Goal: Task Accomplishment & Management: Manage account settings

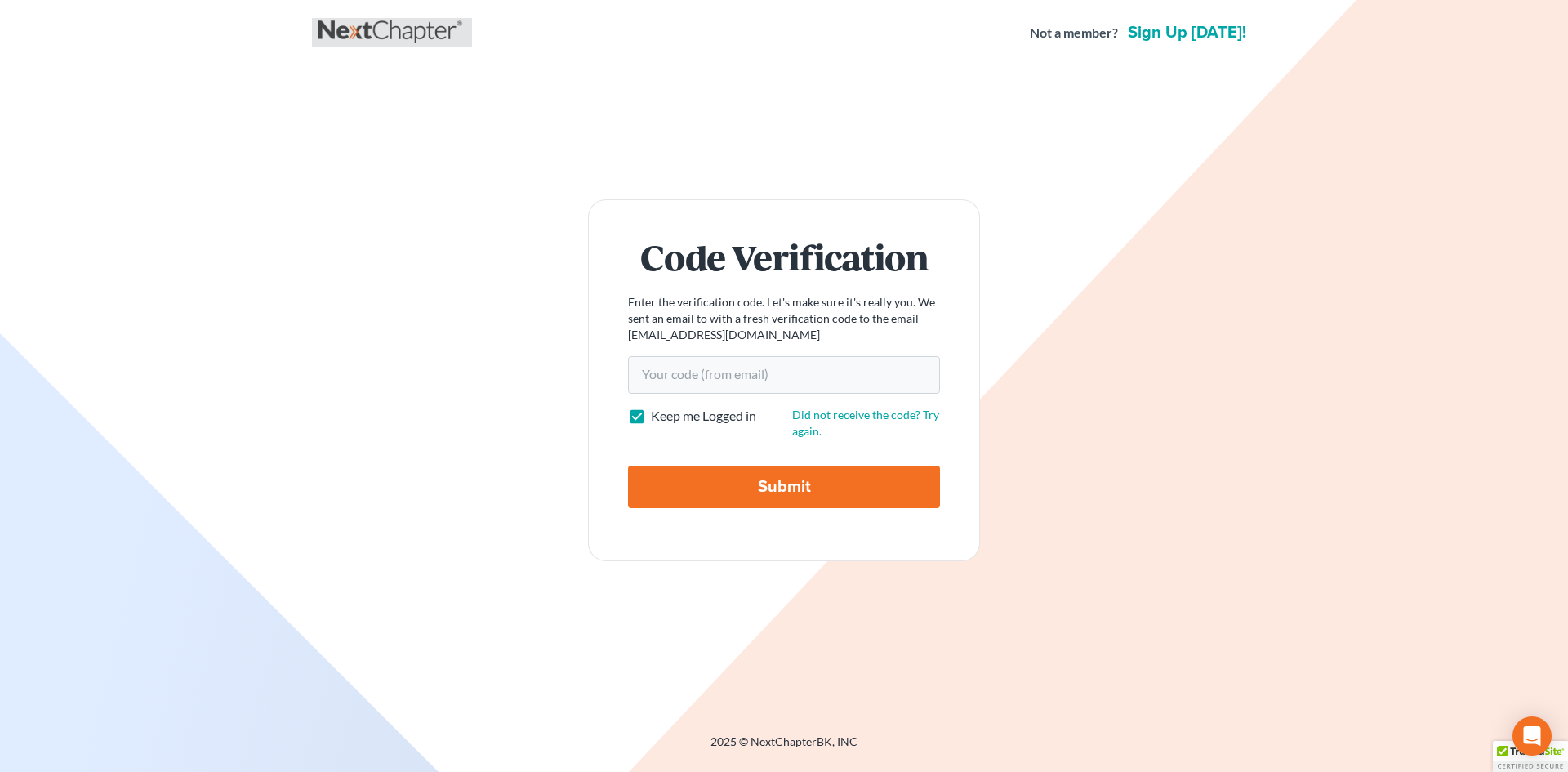
click at [405, 44] on link at bounding box center [392, 32] width 147 height 30
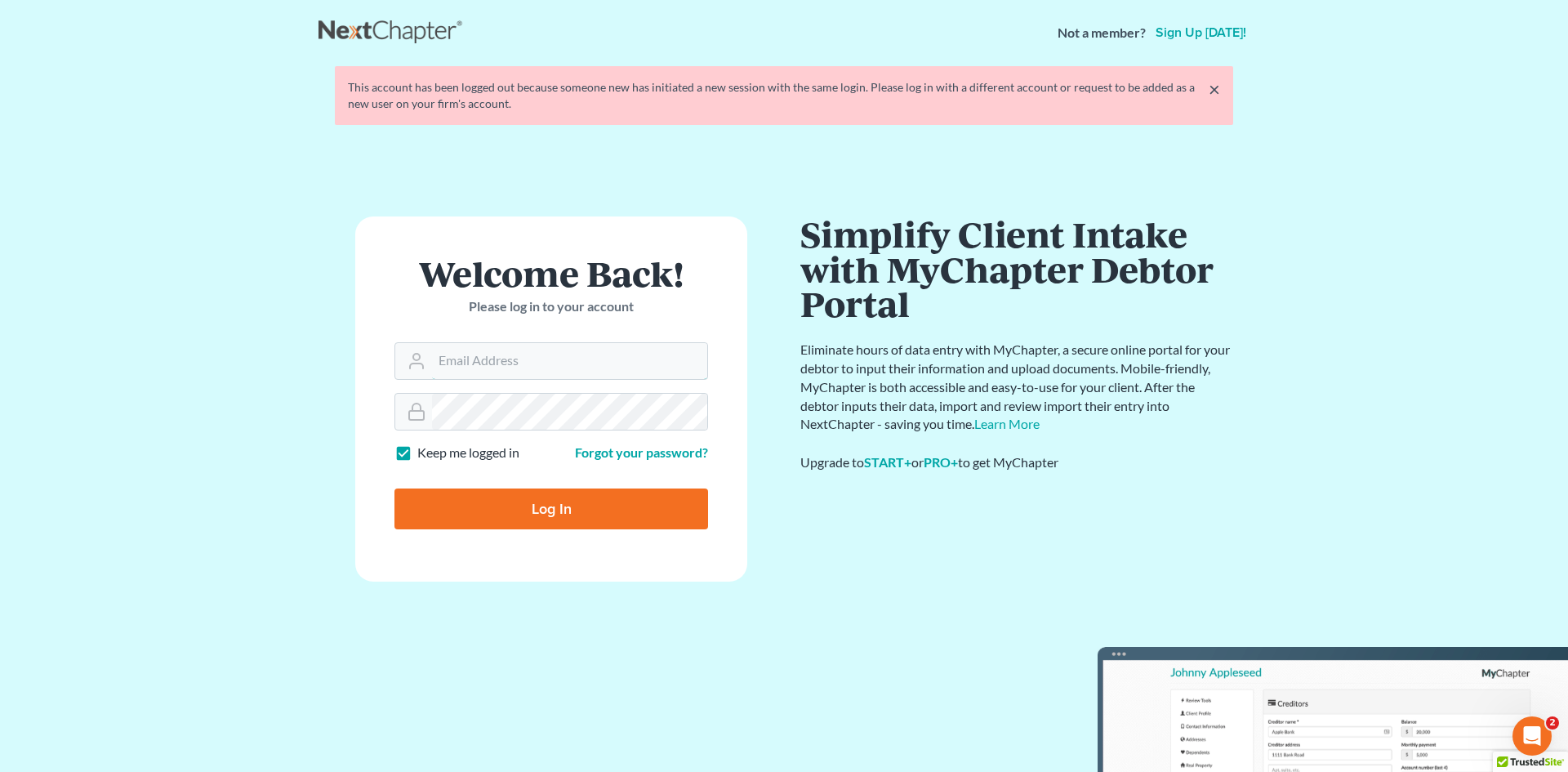
type input "jmoore@moorelawllc.com"
click at [521, 525] on input "Log In" at bounding box center [551, 508] width 314 height 41
type input "Thinking..."
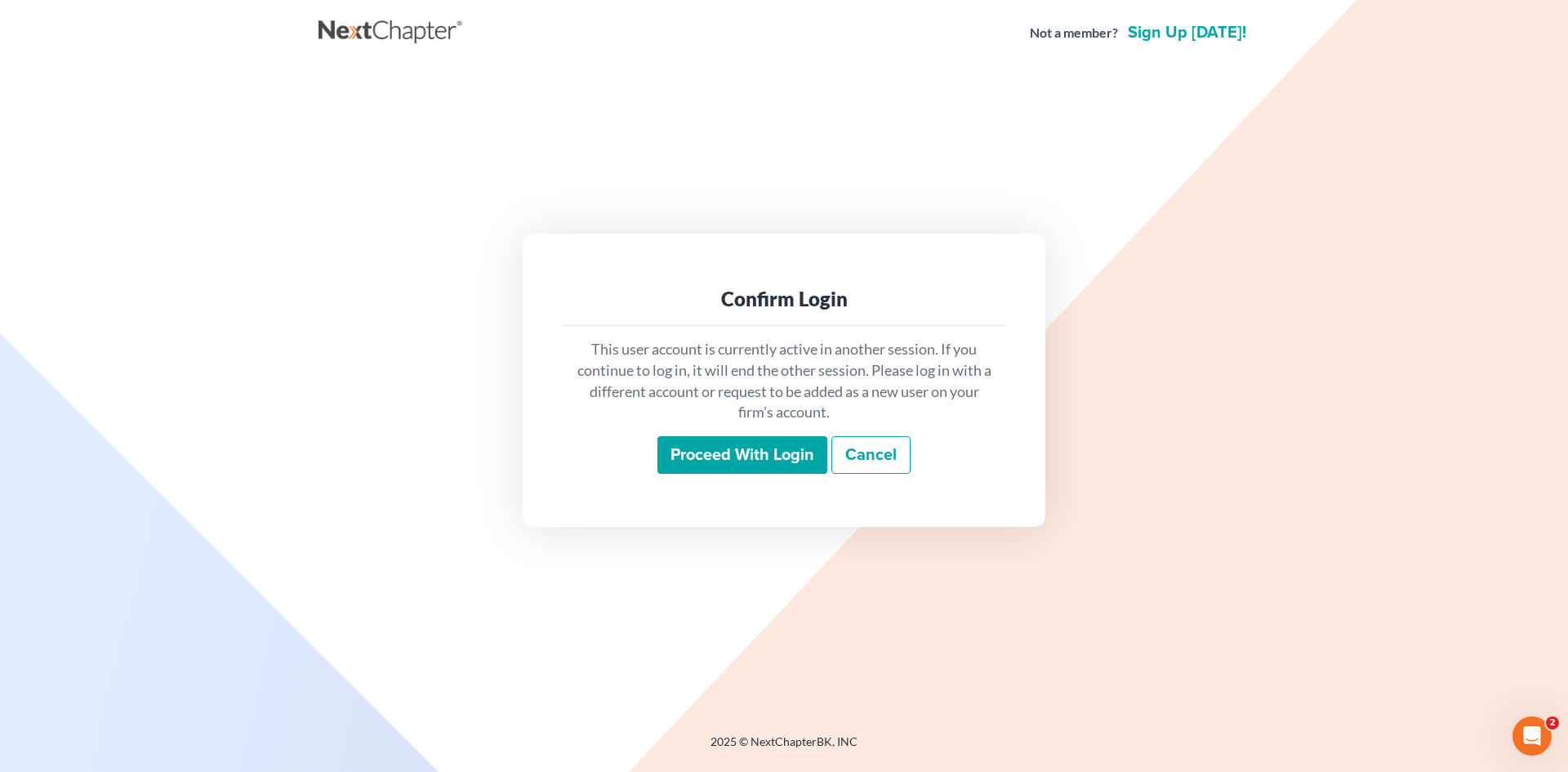
click at [734, 468] on input "Proceed with login" at bounding box center [742, 454] width 169 height 38
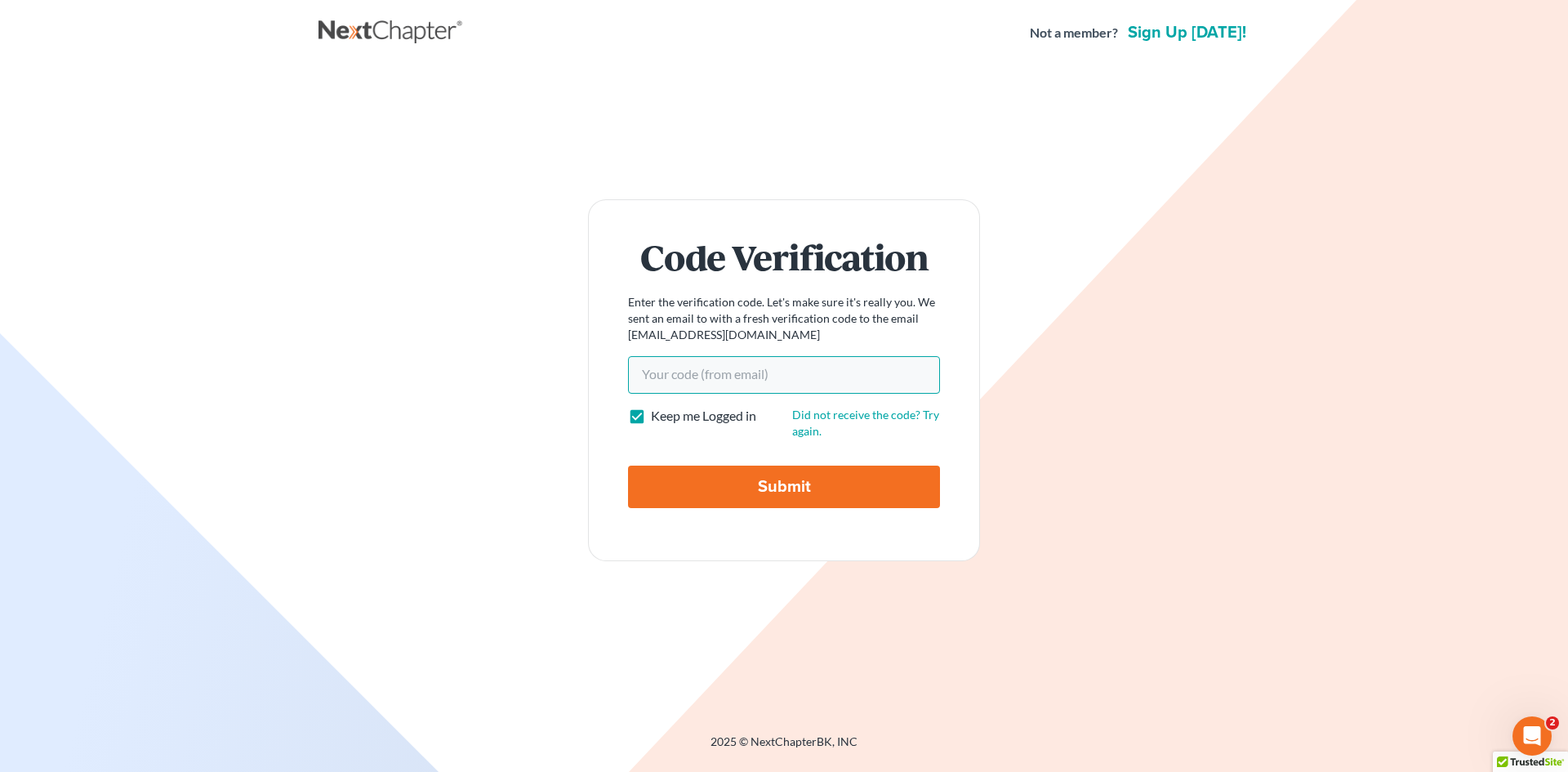
click at [675, 376] on input "Your code(from email)" at bounding box center [784, 375] width 312 height 38
paste input "99255e"
type input "99255e"
click at [729, 499] on input "Submit" at bounding box center [784, 487] width 312 height 43
type input "Thinking..."
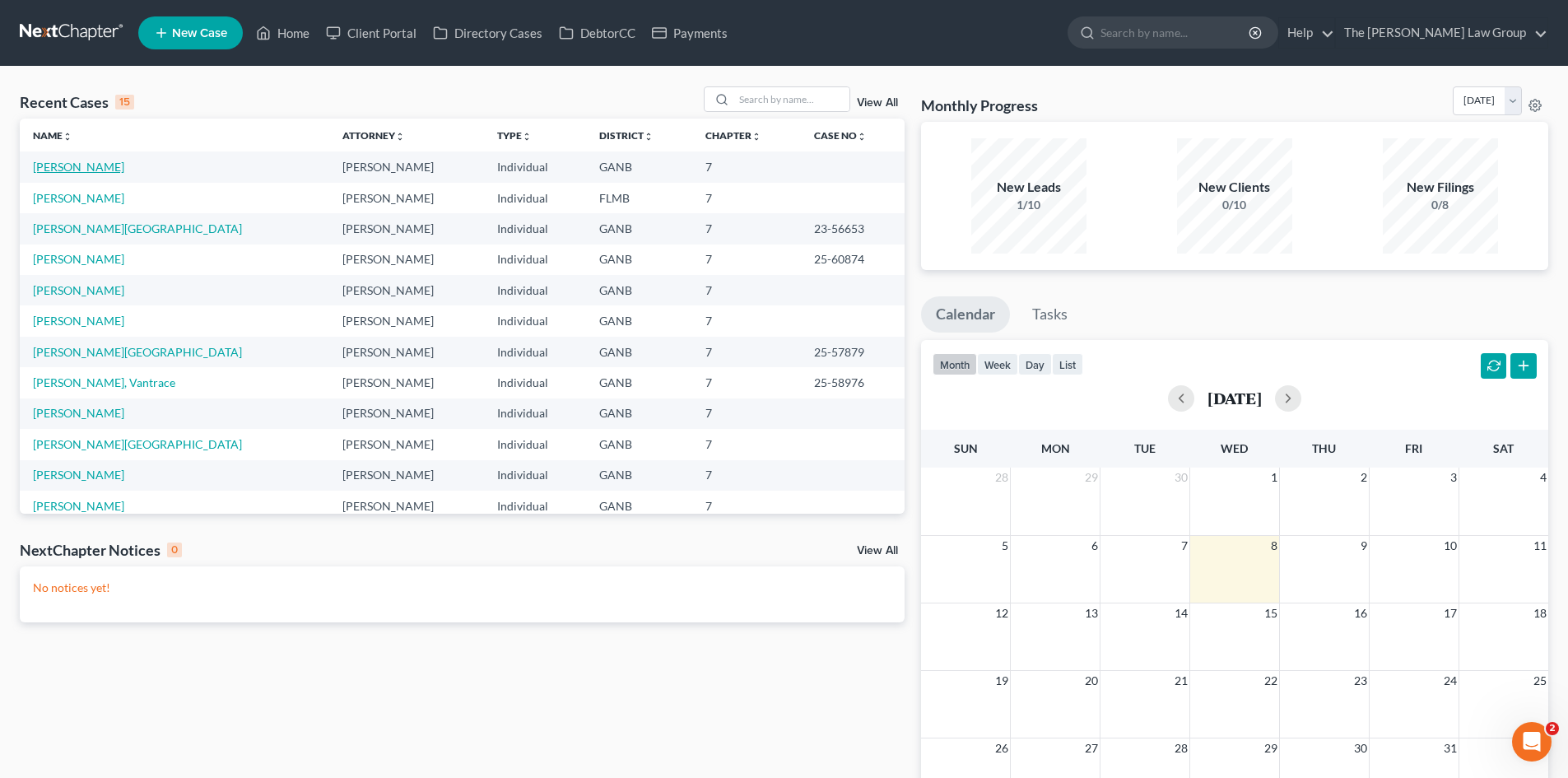
click at [98, 167] on link "[PERSON_NAME]" at bounding box center [78, 166] width 91 height 14
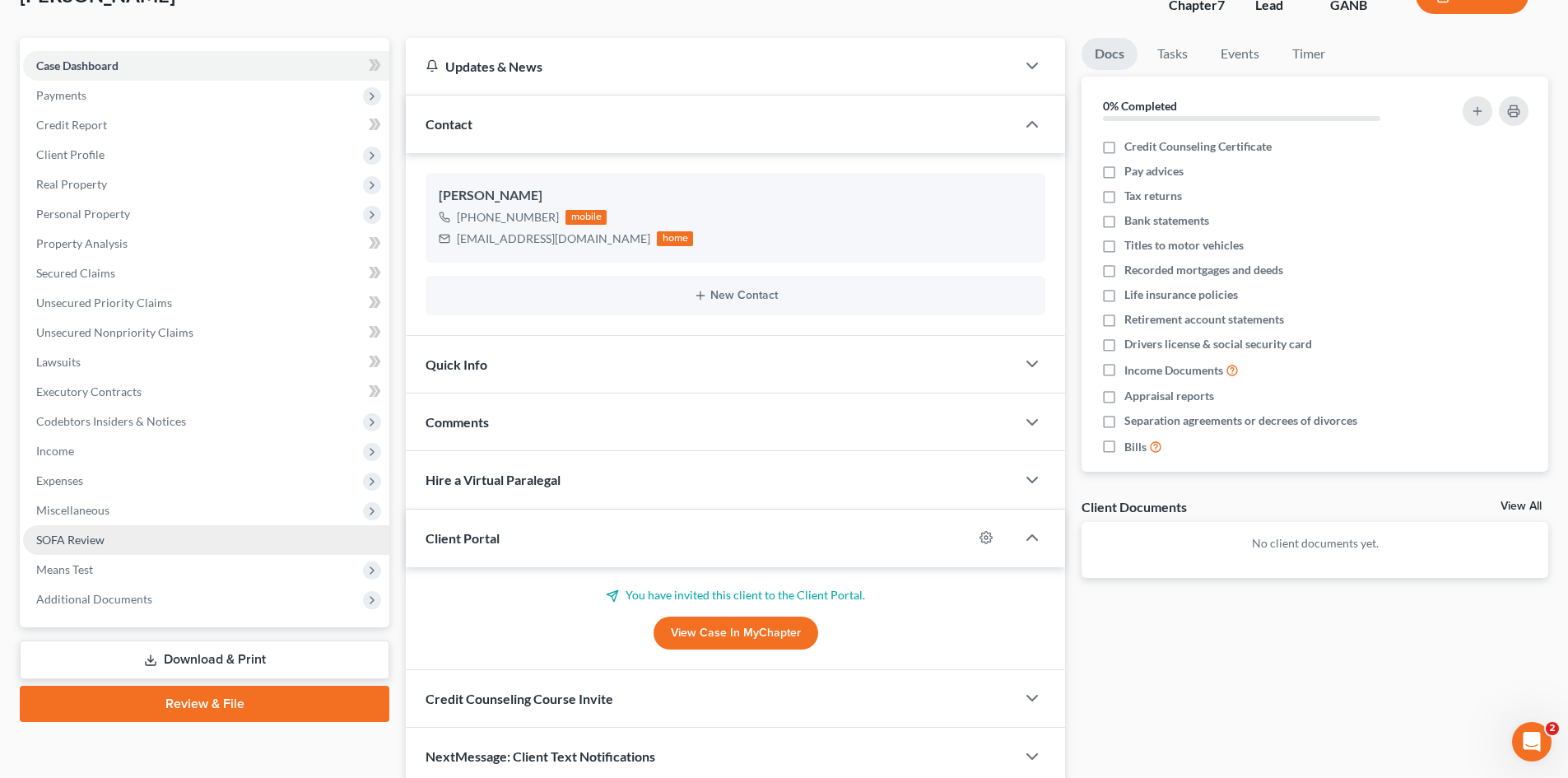
scroll to position [164, 0]
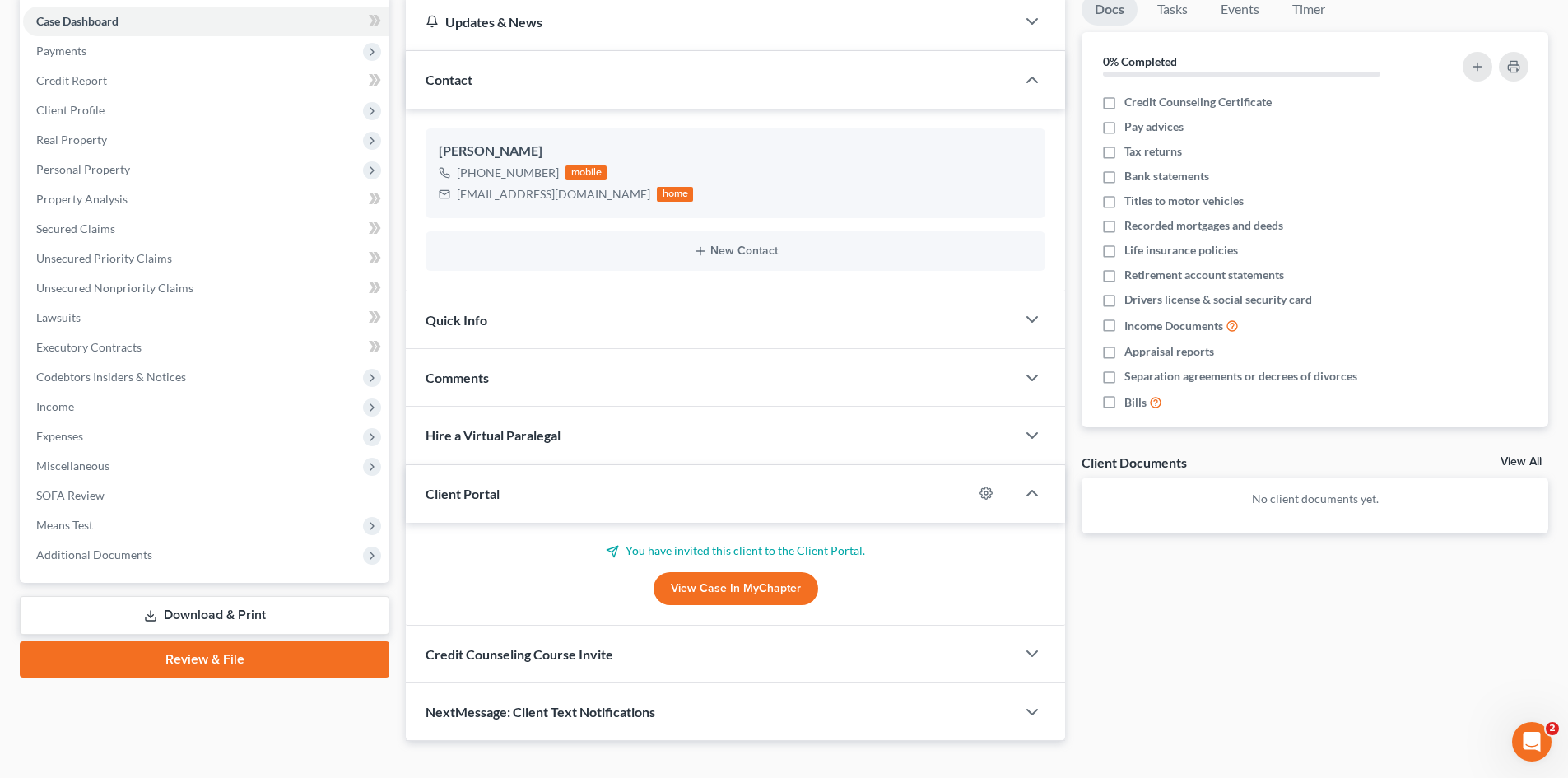
click at [726, 578] on link "View Case in MyChapter" at bounding box center [735, 588] width 164 height 33
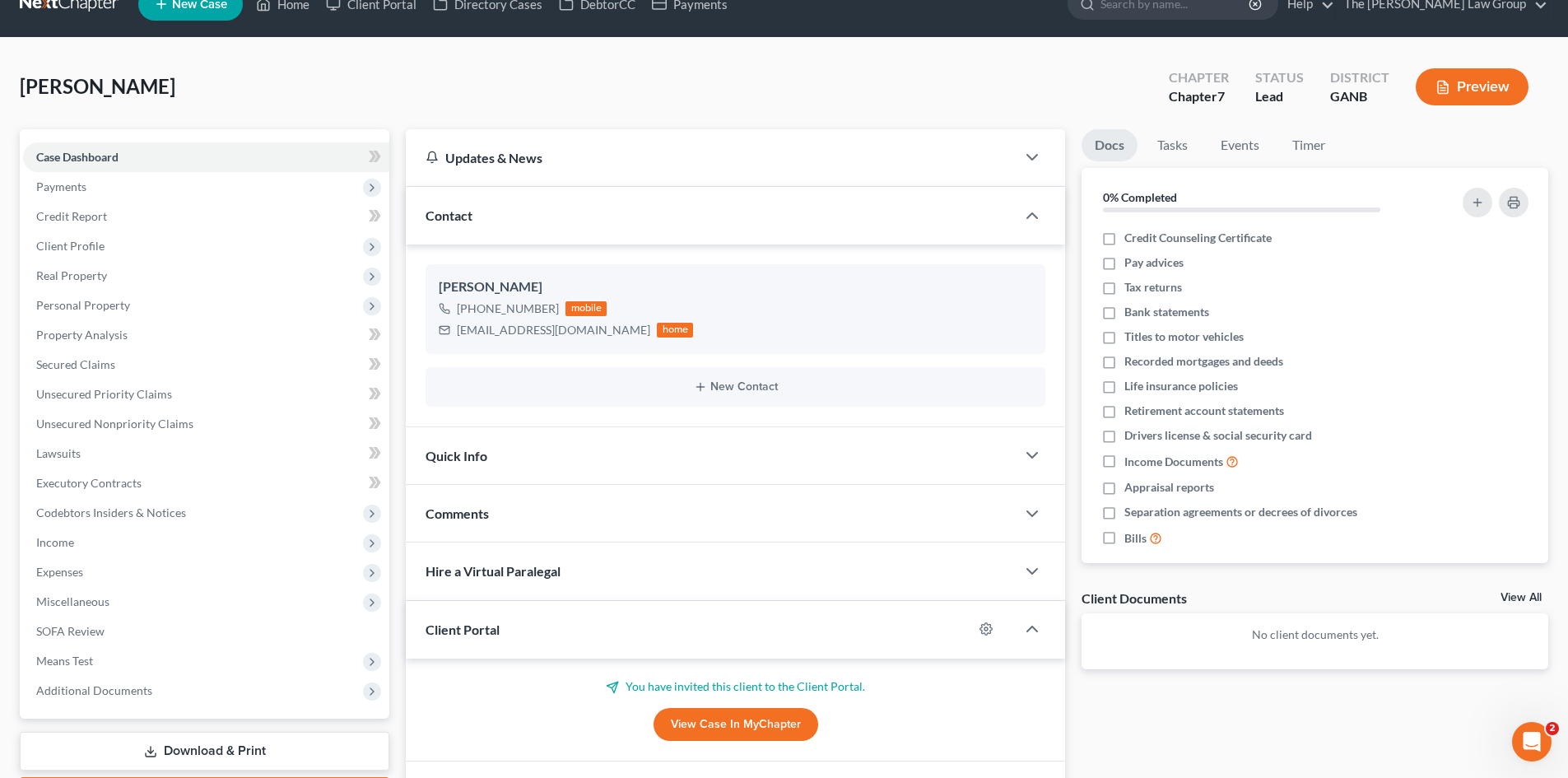
scroll to position [0, 0]
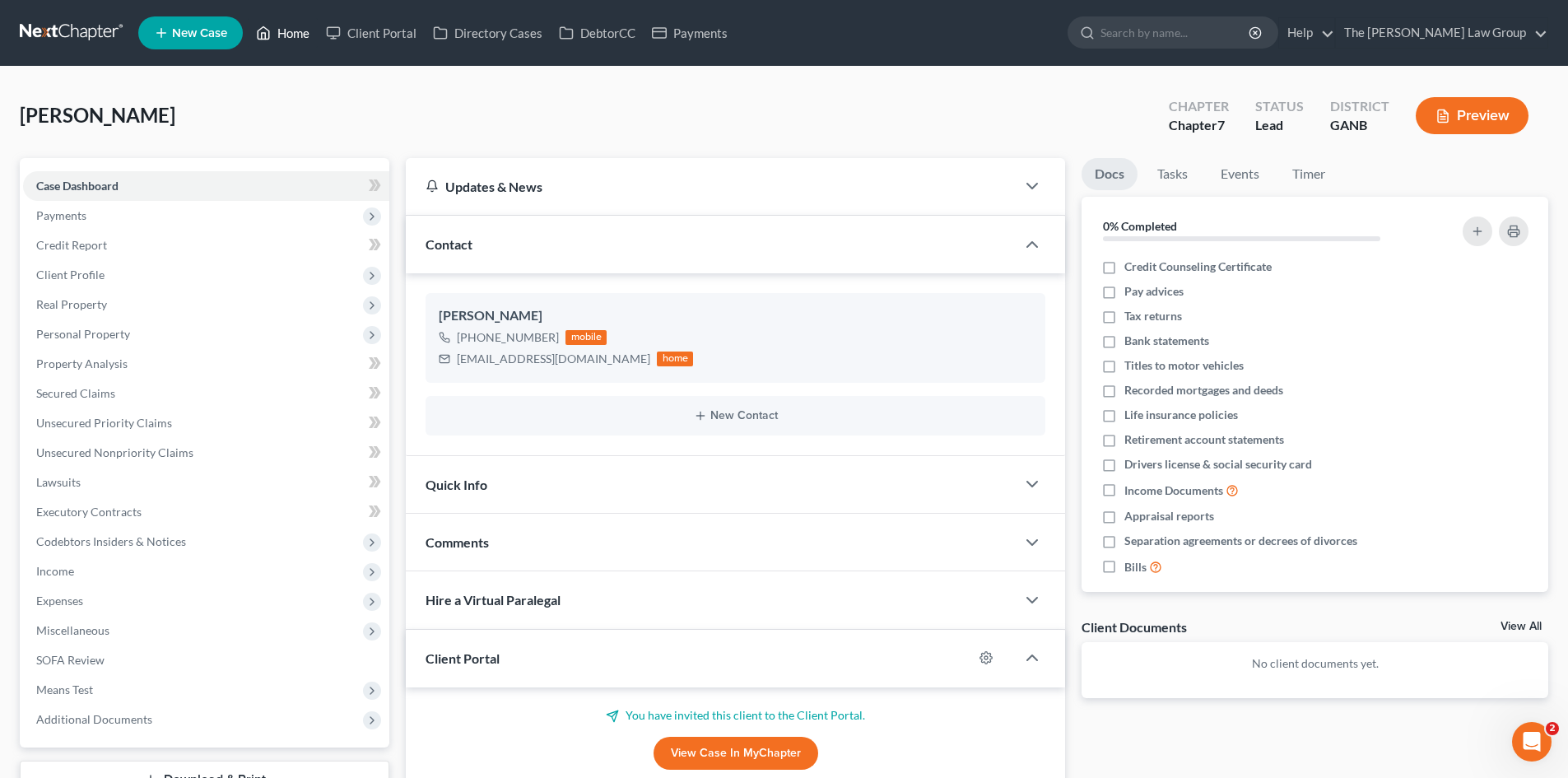
click at [306, 32] on link "Home" at bounding box center [282, 33] width 70 height 30
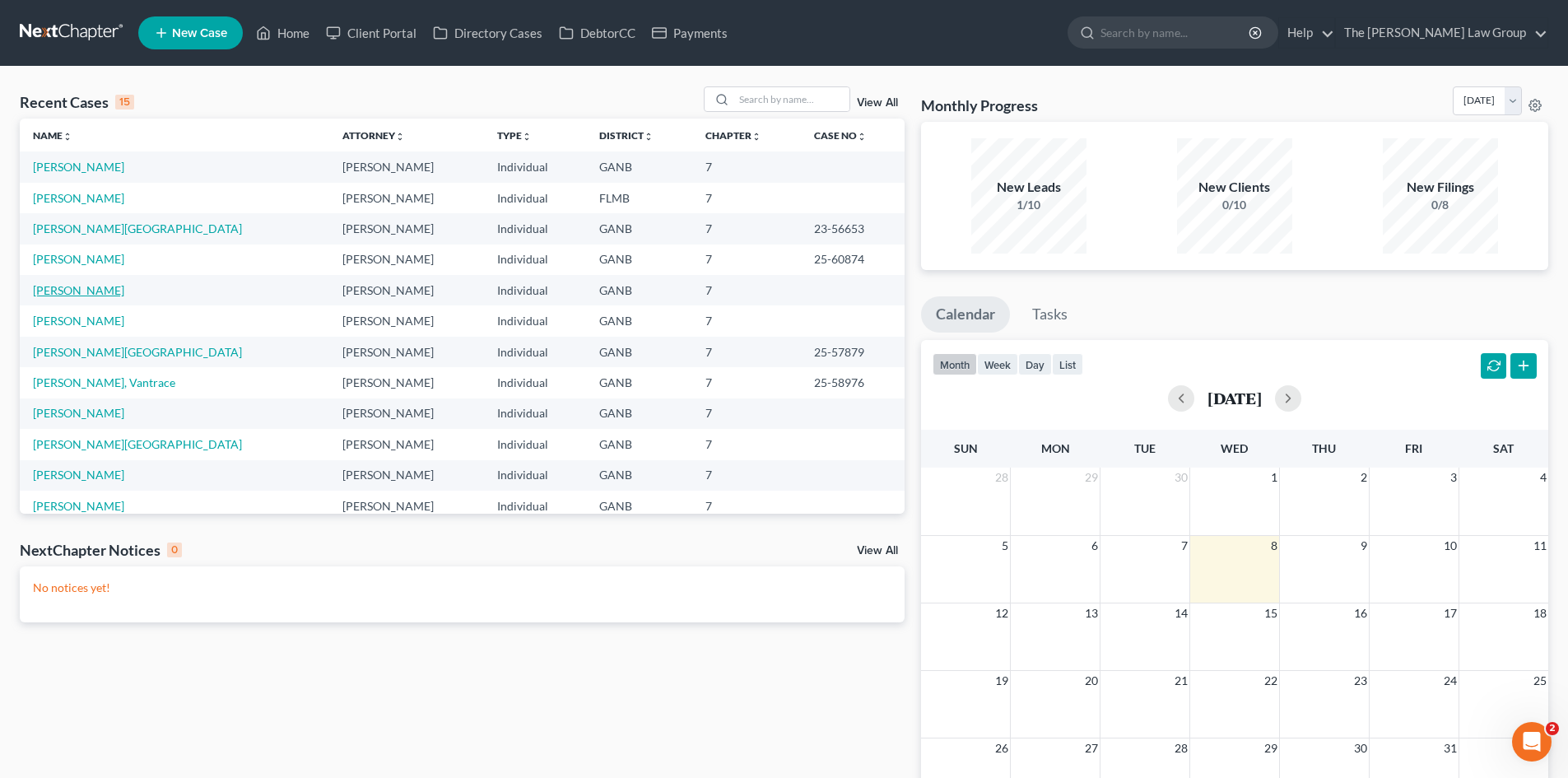
click at [80, 293] on link "[PERSON_NAME]" at bounding box center [78, 289] width 91 height 14
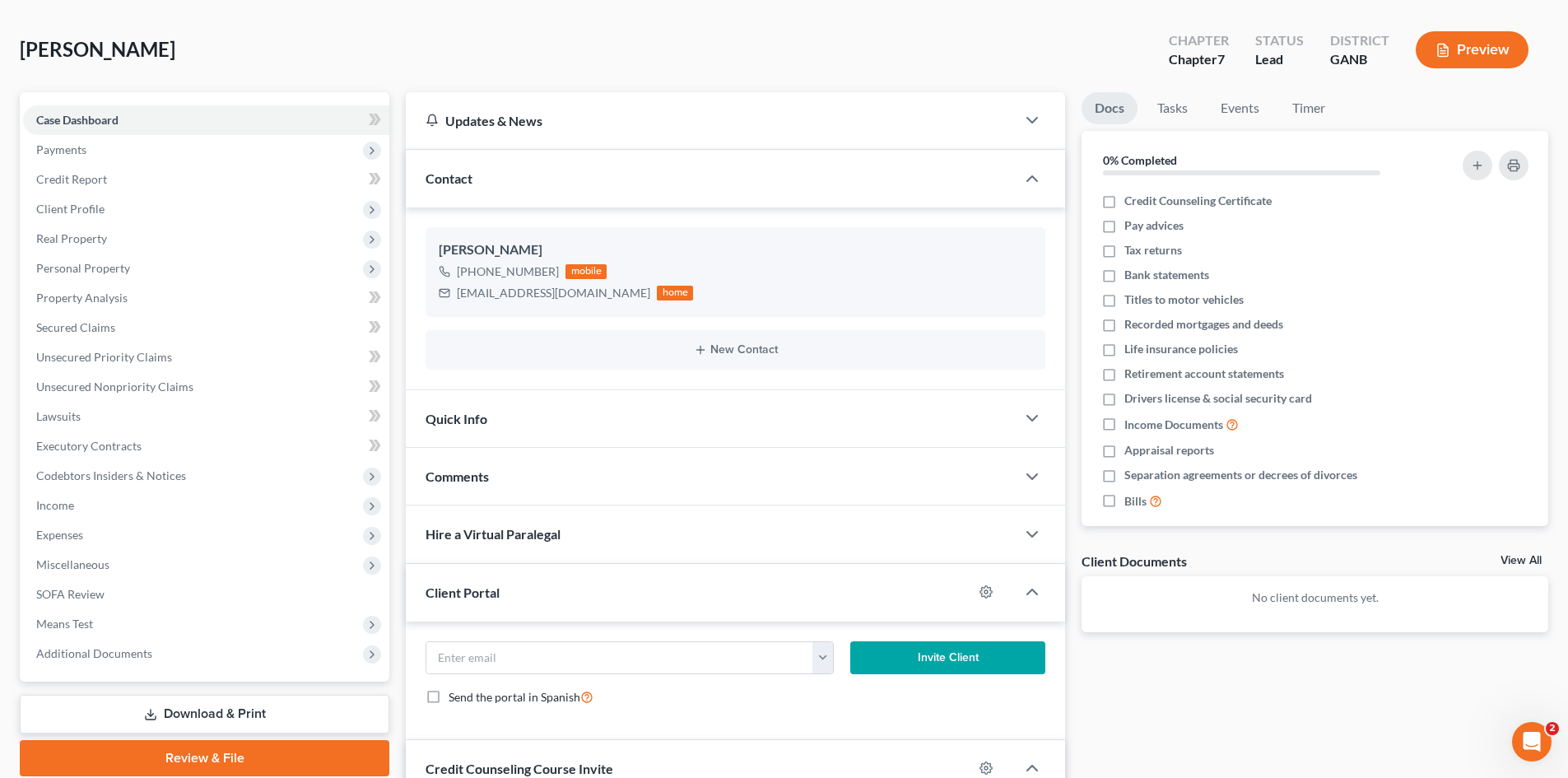
scroll to position [164, 0]
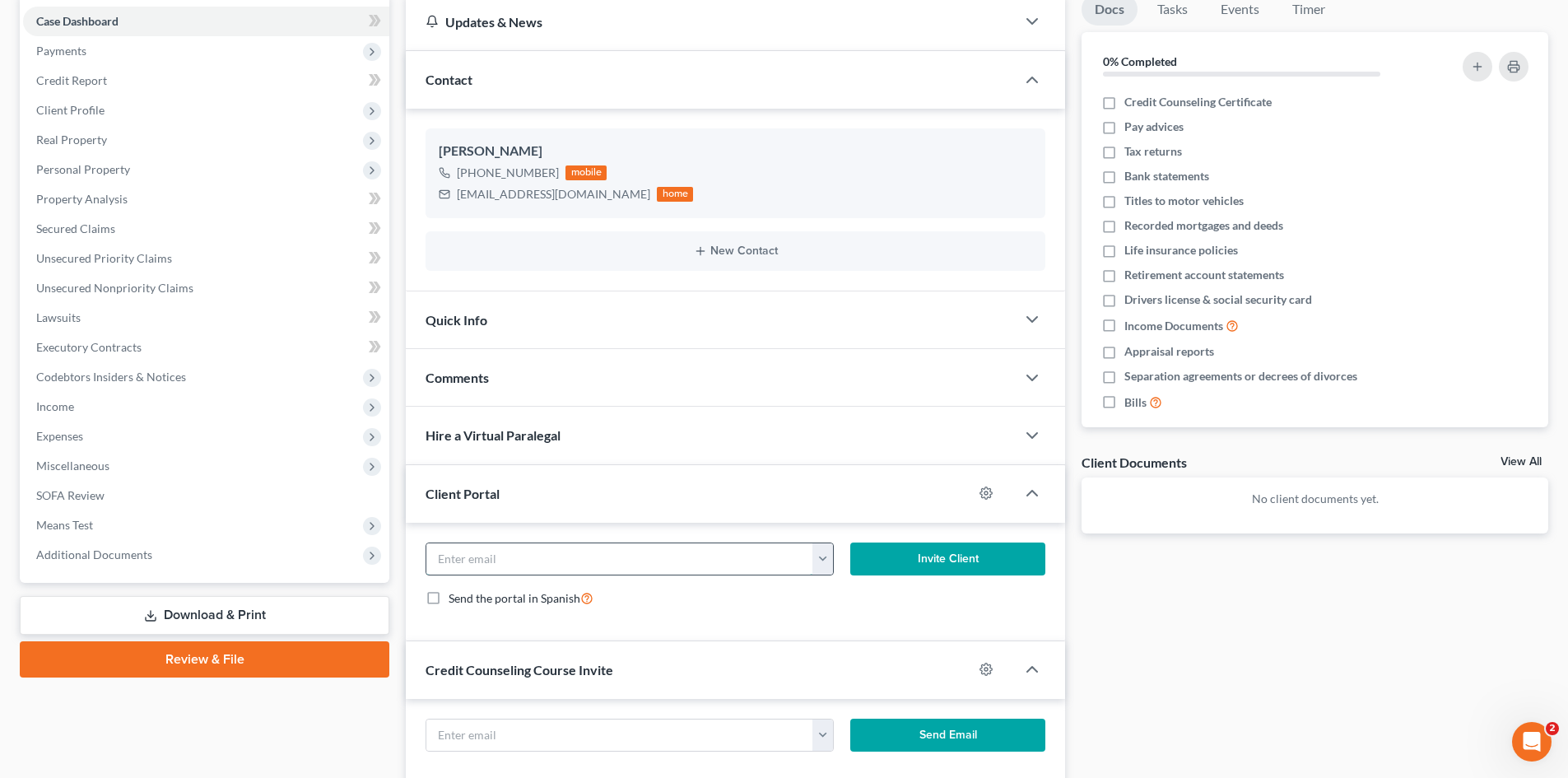
click at [567, 559] on input "email" at bounding box center [620, 559] width 387 height 32
paste input "[EMAIL_ADDRESS][DOMAIN_NAME]"
type input "[EMAIL_ADDRESS][DOMAIN_NAME]"
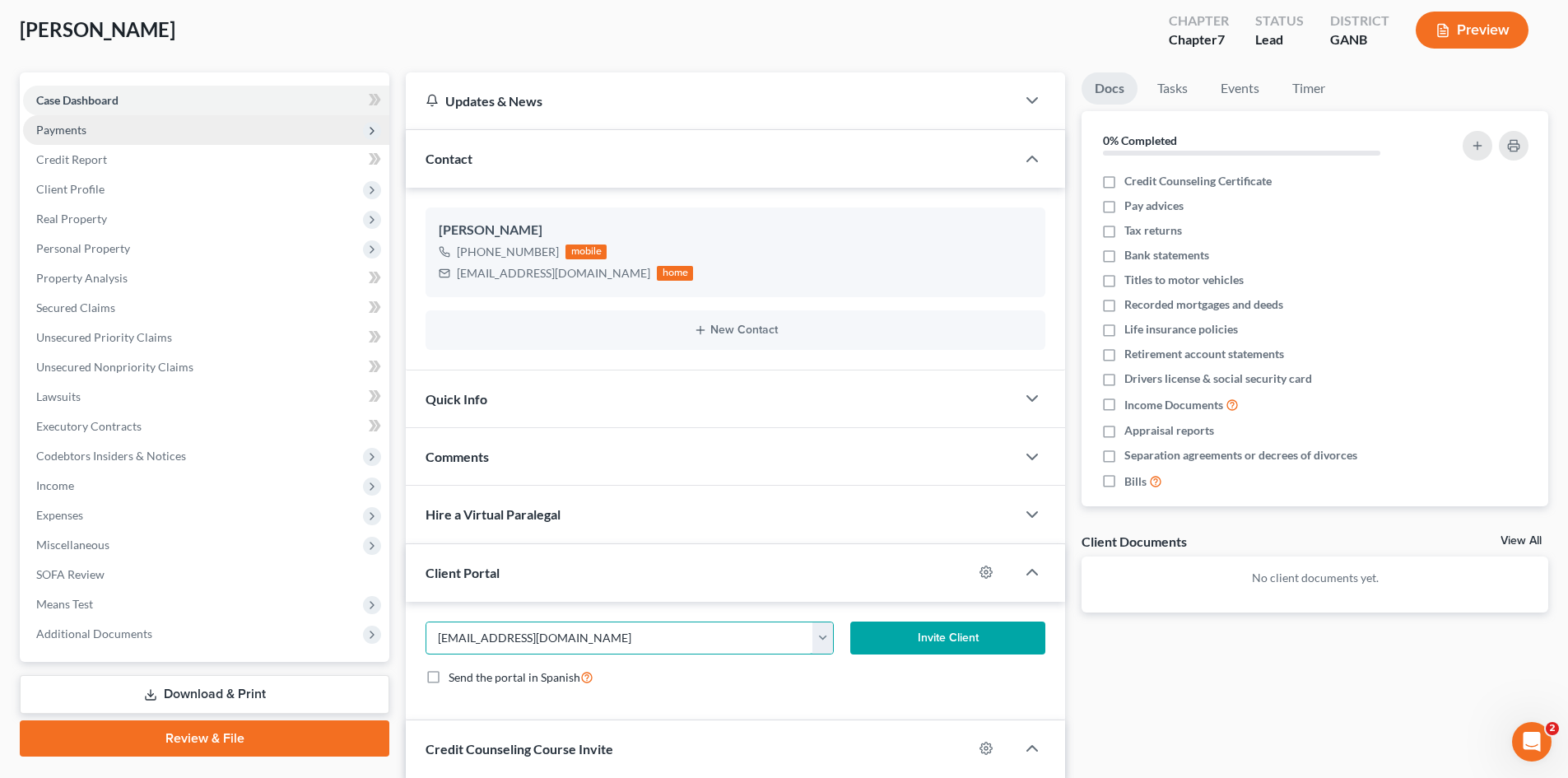
scroll to position [0, 0]
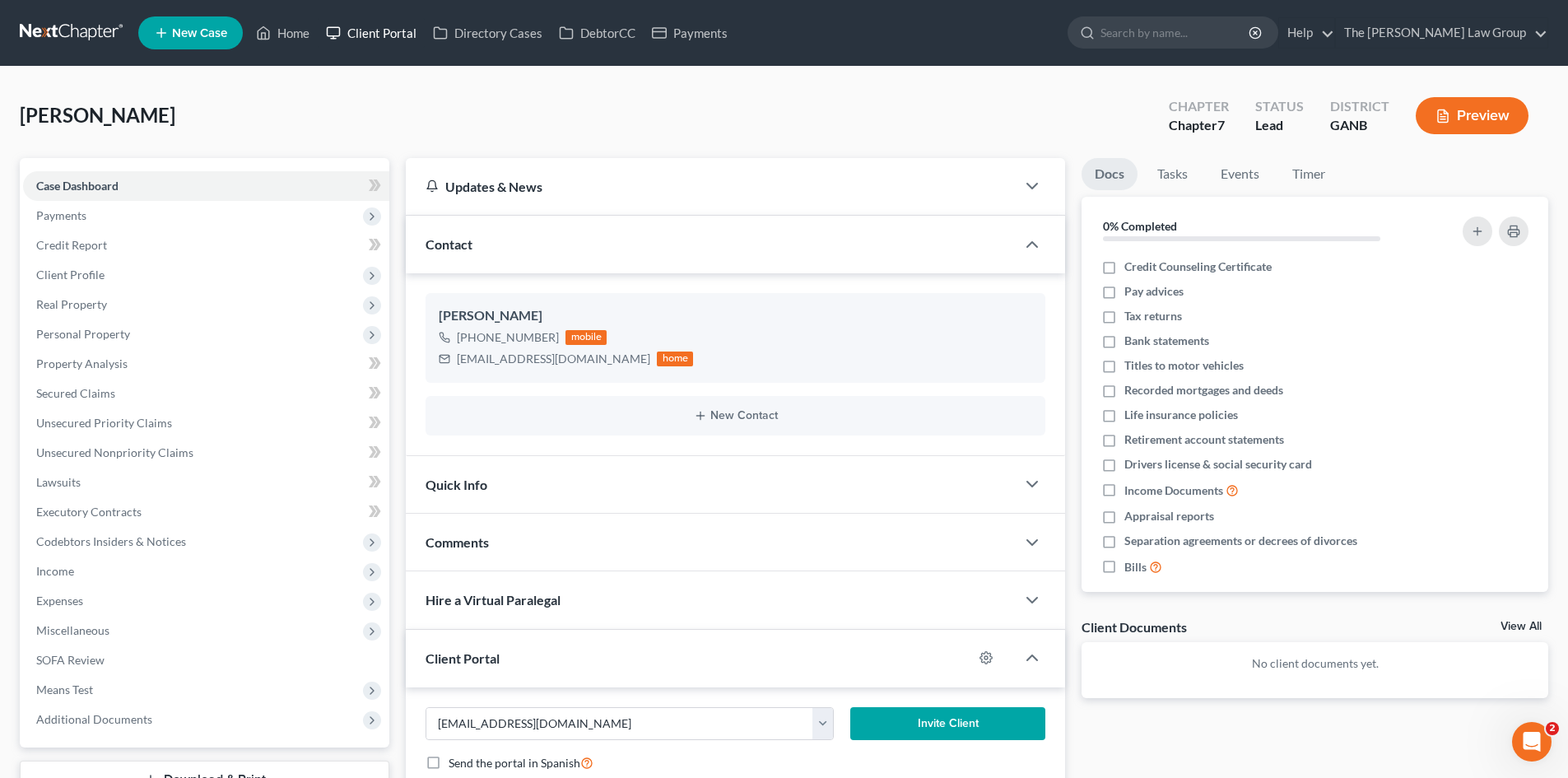
click at [378, 32] on link "Client Portal" at bounding box center [371, 33] width 107 height 30
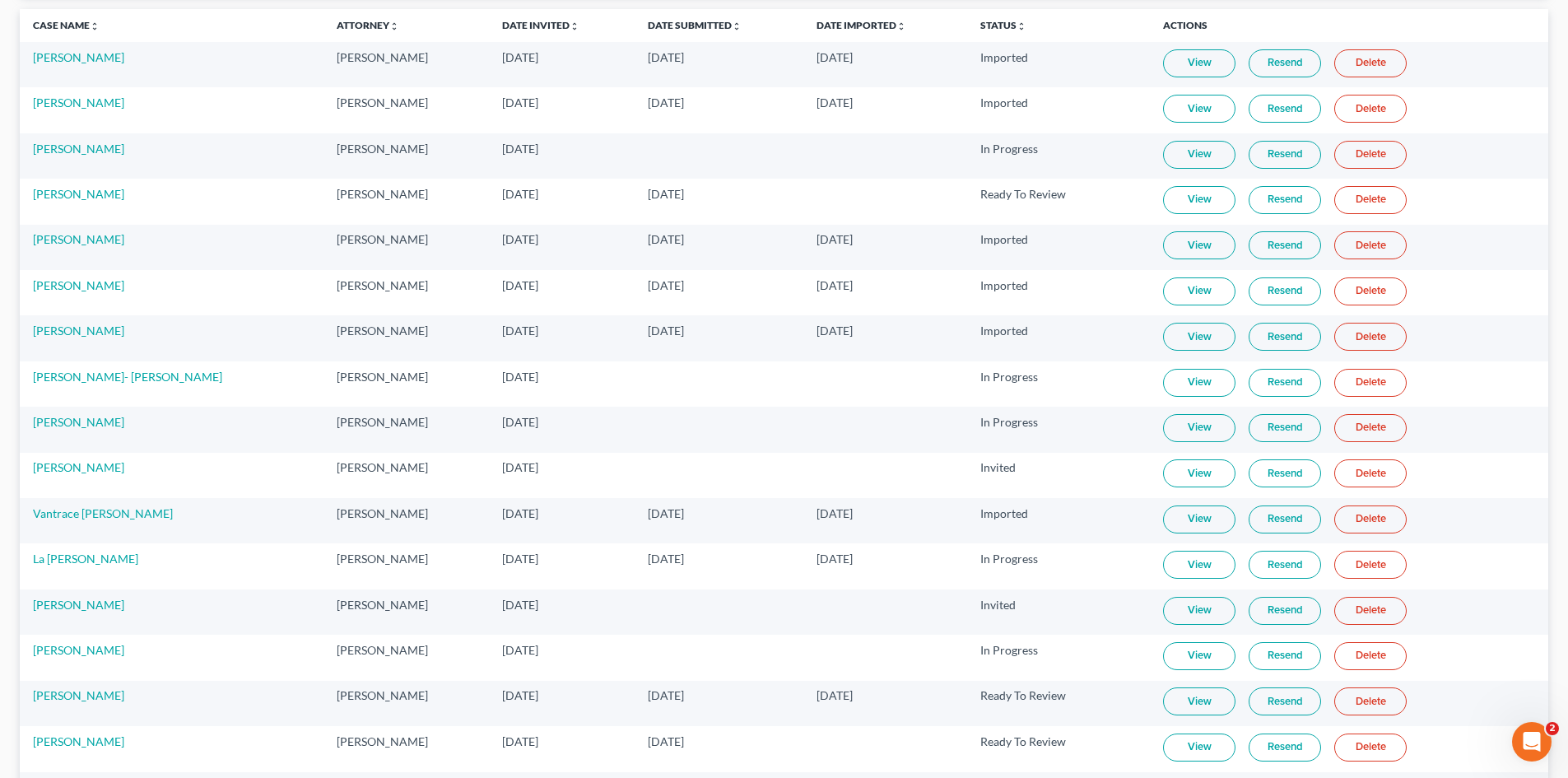
scroll to position [31, 0]
